Goal: Communication & Community: Answer question/provide support

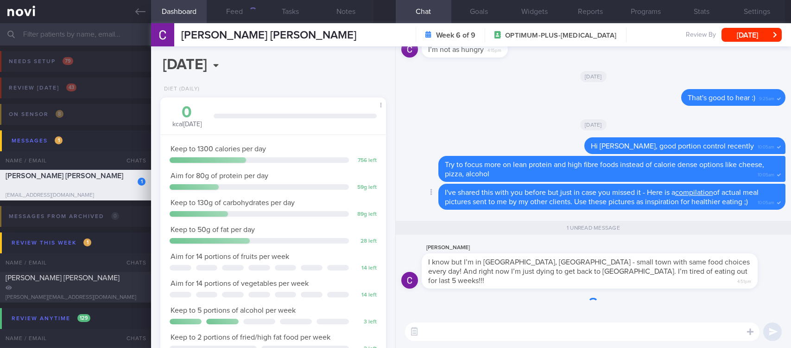
scroll to position [0, 0]
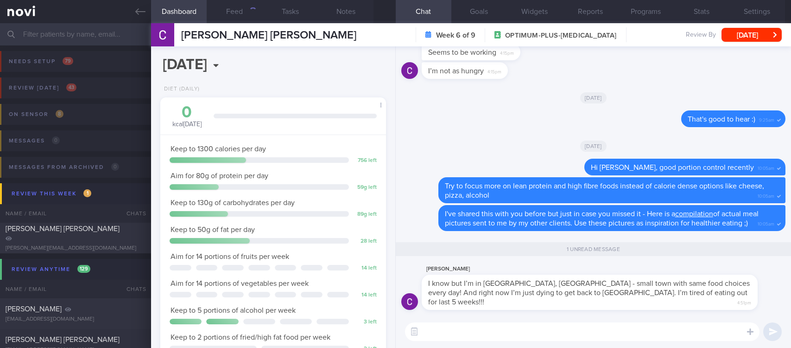
click at [602, 330] on textarea at bounding box center [582, 331] width 354 height 19
click at [602, 331] on textarea at bounding box center [582, 331] width 354 height 19
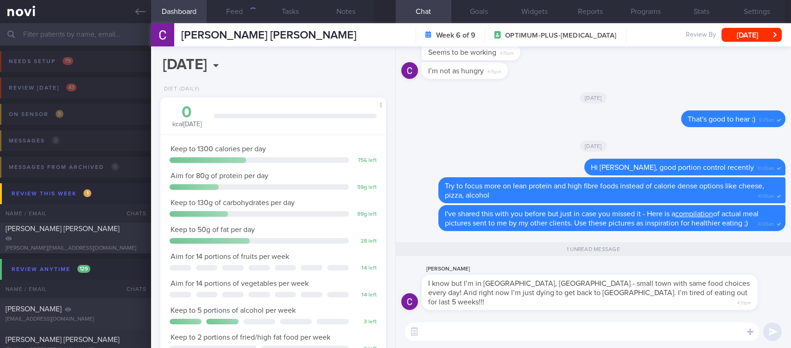
click at [602, 331] on textarea at bounding box center [582, 331] width 354 height 19
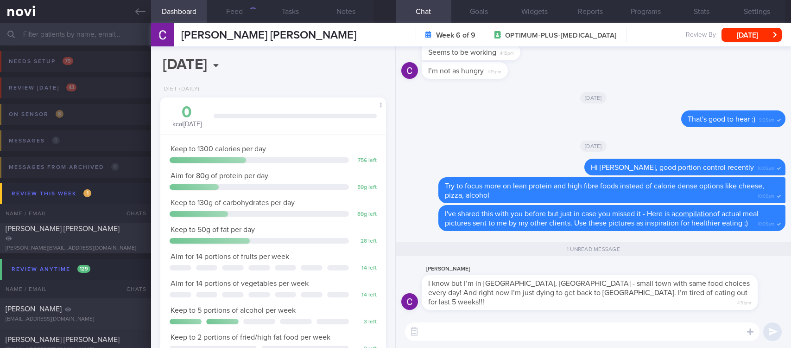
click at [602, 331] on textarea at bounding box center [582, 331] width 354 height 19
type textarea "H"
type textarea "Ah you're still overseas! Have lots of fun!!"
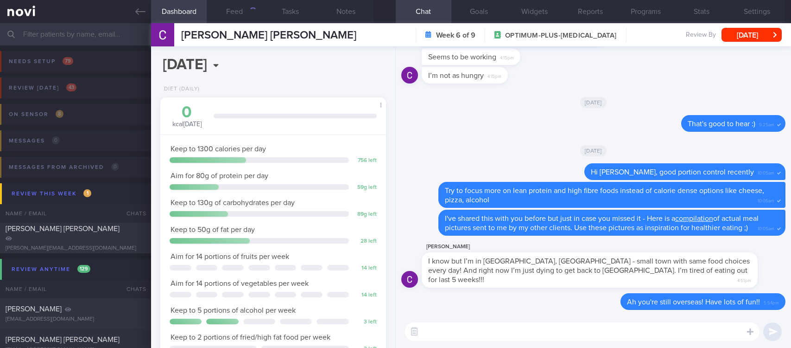
scroll to position [0, 0]
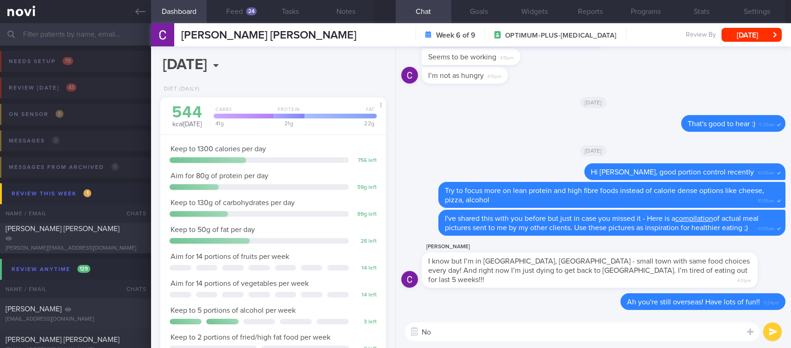
type textarea "N"
type textarea "D"
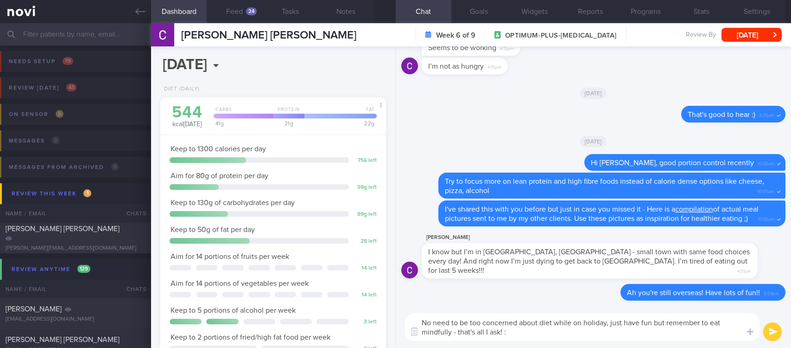
type textarea "No need to be too concerned about diet while on holiday, just have fun but reme…"
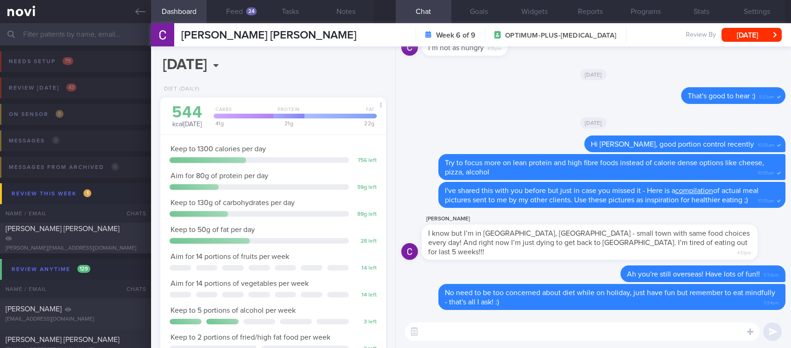
click at [777, 278] on div "Delete No need to be too concerned about diet while on holiday, just have fun b…" at bounding box center [593, 180] width 395 height 269
